Goal: Ask a question

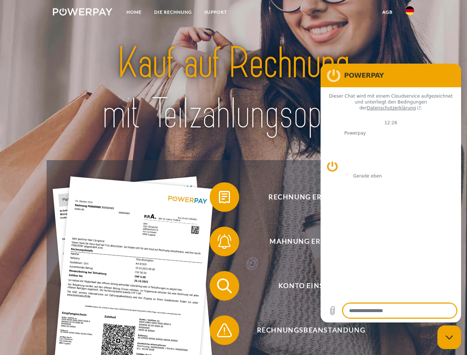
click at [82, 13] on img at bounding box center [82, 11] width 59 height 7
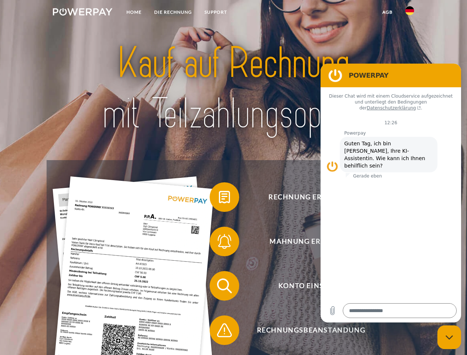
click at [409, 13] on img at bounding box center [409, 10] width 9 height 9
click at [387, 12] on link "agb" at bounding box center [387, 12] width 23 height 13
click at [219, 198] on span at bounding box center [213, 196] width 37 height 37
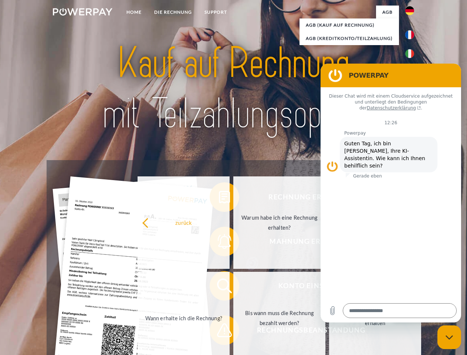
click at [219, 243] on div "Rechnung erhalten? Mahnung erhalten? Konto einsehen" at bounding box center [233, 308] width 373 height 296
click at [233, 287] on link "Bis wann muss die Rechnung bezahlt werden?" at bounding box center [279, 318] width 92 height 92
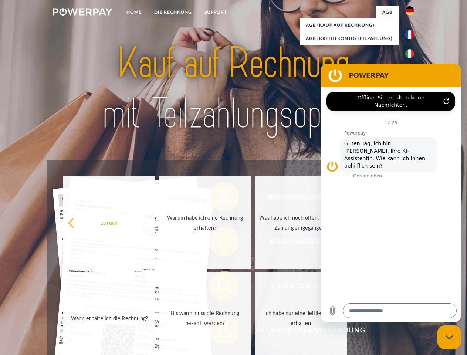
click at [219, 331] on span at bounding box center [213, 329] width 37 height 37
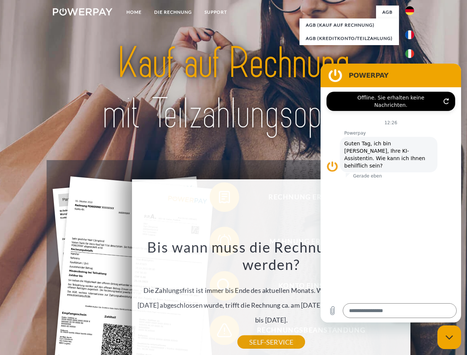
click at [449, 337] on icon "Messaging-Fenster schließen" at bounding box center [449, 337] width 8 height 5
type textarea "*"
